Goal: Navigation & Orientation: Understand site structure

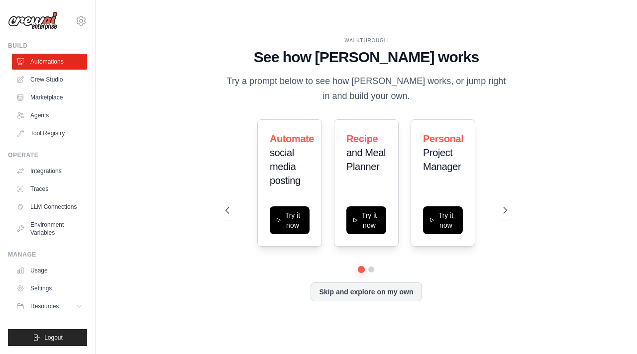
click at [518, 216] on div "WALKTHROUGH See how CrewAI works Try a prompt below to see how CrewAI works, or…" at bounding box center [365, 177] width 305 height 281
click at [509, 209] on icon at bounding box center [506, 210] width 10 height 10
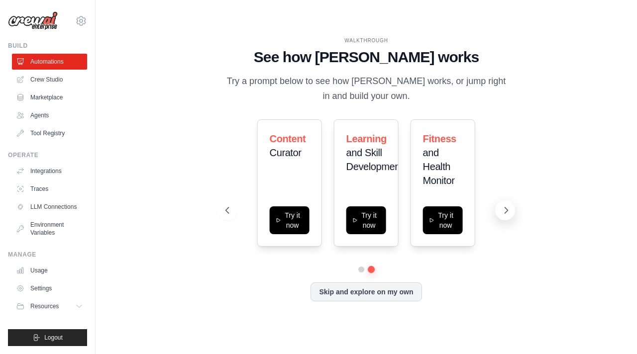
click at [509, 209] on icon at bounding box center [506, 210] width 10 height 10
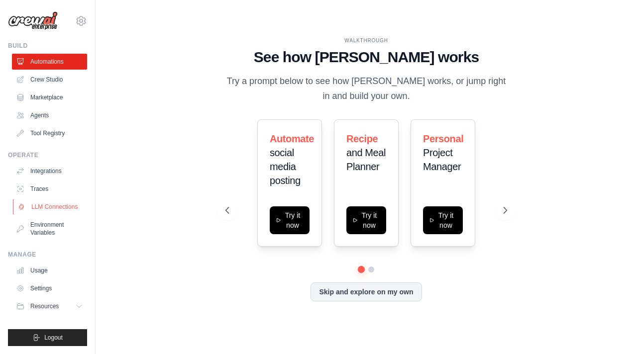
click at [44, 202] on link "LLM Connections" at bounding box center [50, 207] width 75 height 16
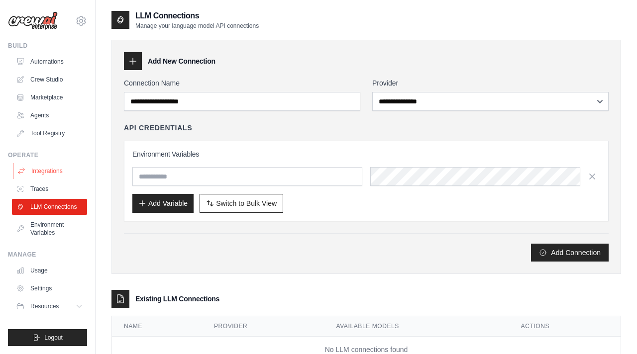
click at [26, 170] on link "Integrations" at bounding box center [50, 171] width 75 height 16
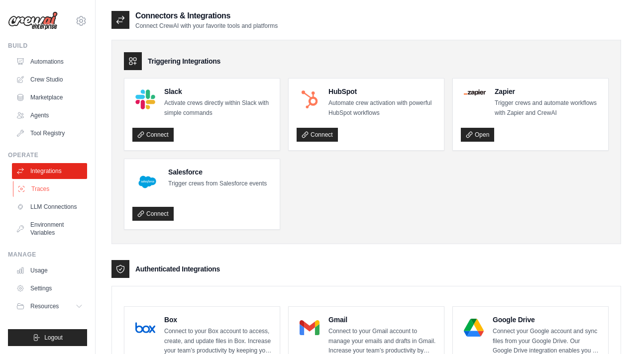
click at [36, 188] on link "Traces" at bounding box center [50, 189] width 75 height 16
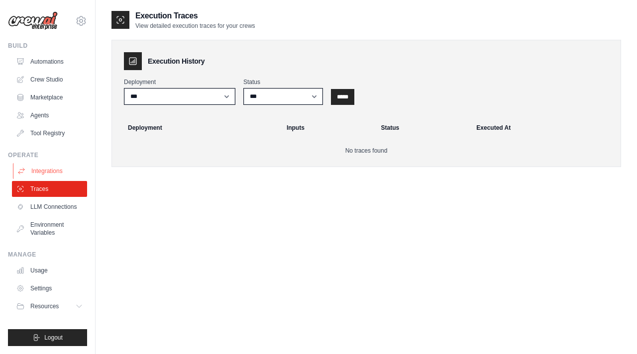
click at [44, 171] on link "Integrations" at bounding box center [50, 171] width 75 height 16
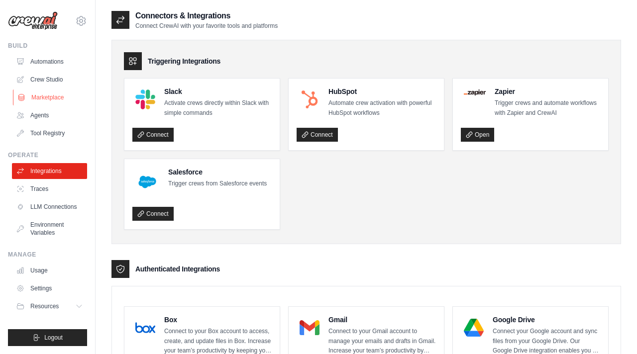
click at [60, 102] on link "Marketplace" at bounding box center [50, 98] width 75 height 16
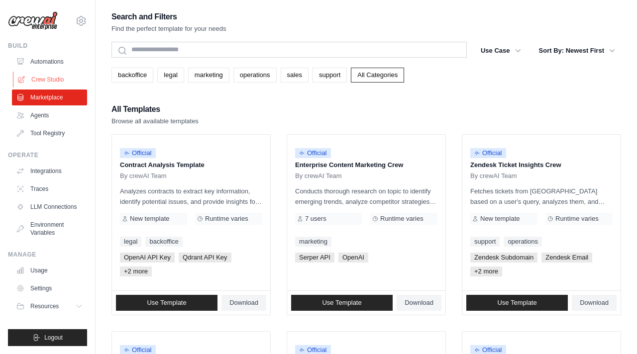
click at [59, 79] on link "Crew Studio" at bounding box center [50, 80] width 75 height 16
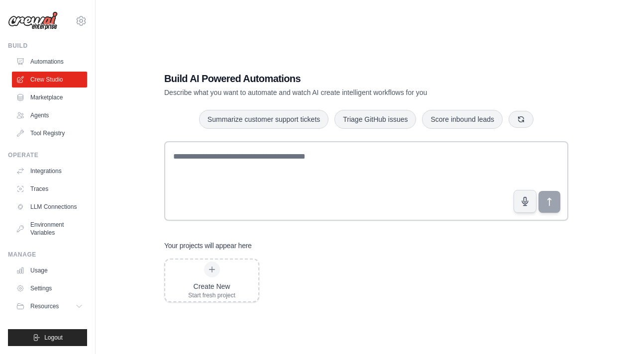
click at [56, 47] on div "Build" at bounding box center [47, 46] width 79 height 8
click at [56, 60] on link "Automations" at bounding box center [50, 62] width 75 height 16
